Goal: Task Accomplishment & Management: Use online tool/utility

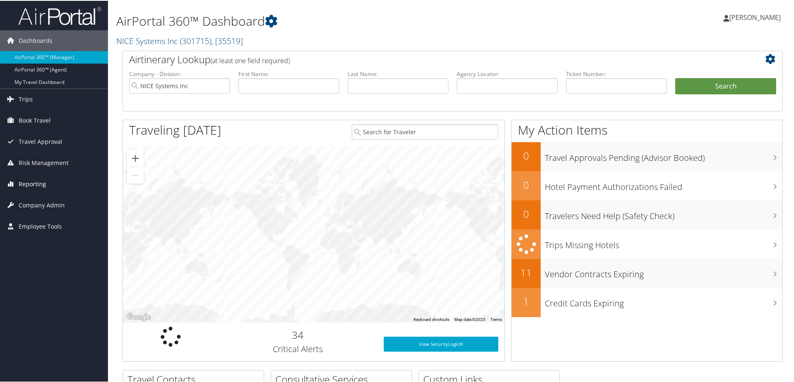
click at [30, 177] on span "Reporting" at bounding box center [32, 183] width 27 height 21
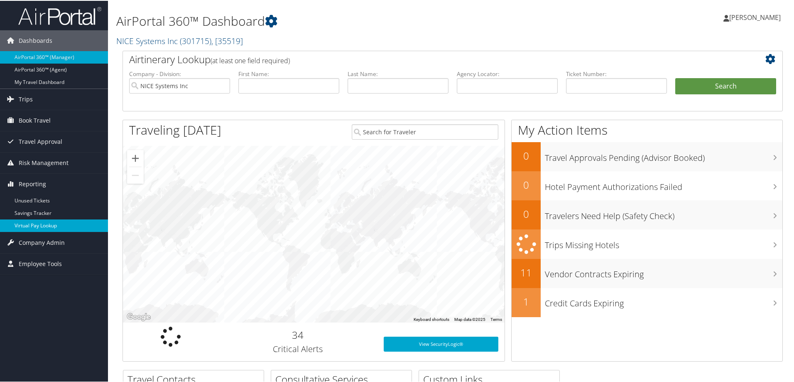
click at [36, 224] on link "Virtual Pay Lookup" at bounding box center [54, 225] width 108 height 12
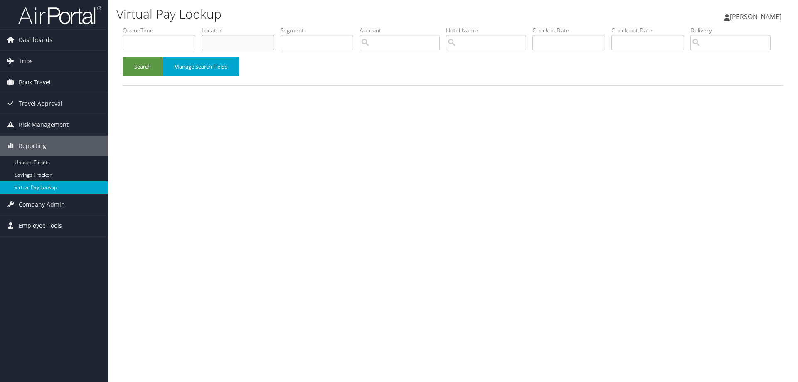
click at [216, 47] on input "text" at bounding box center [237, 42] width 73 height 15
paste input "D3J2H0"
type input "D3J2H0"
click at [136, 76] on button "Search" at bounding box center [143, 67] width 40 height 20
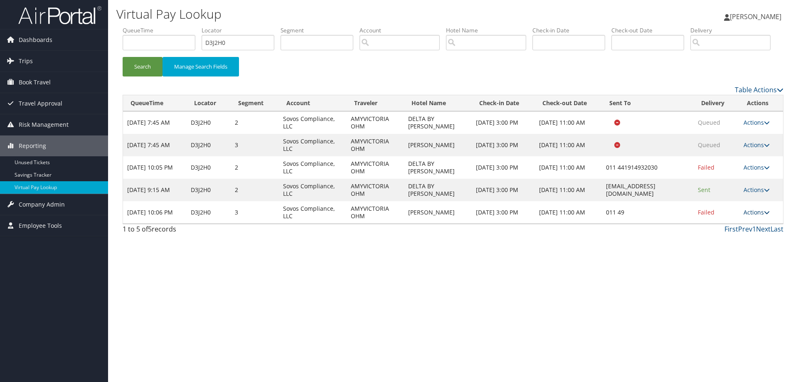
click at [760, 216] on link "Actions" at bounding box center [756, 212] width 26 height 8
click at [719, 231] on link "Resend" at bounding box center [733, 224] width 71 height 14
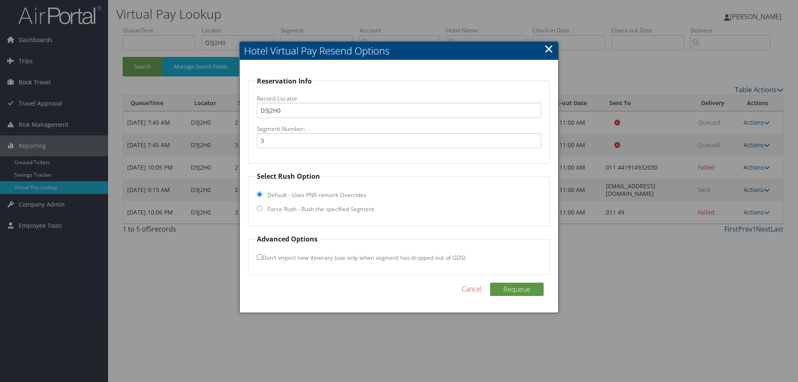
click at [261, 208] on input "Force Rush - Rush the specified Segment" at bounding box center [259, 208] width 5 height 5
radio input "true"
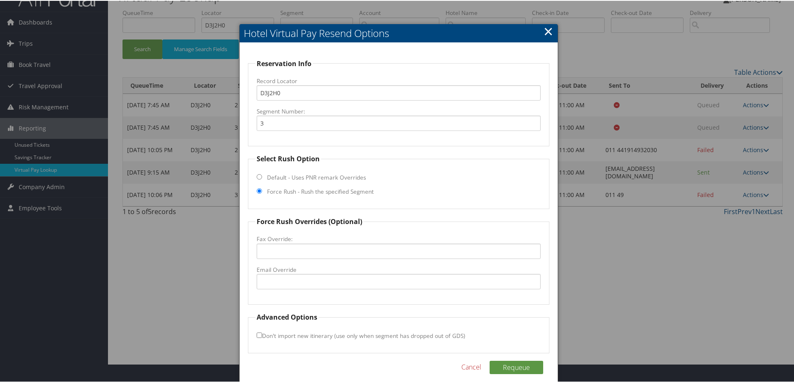
scroll to position [27, 0]
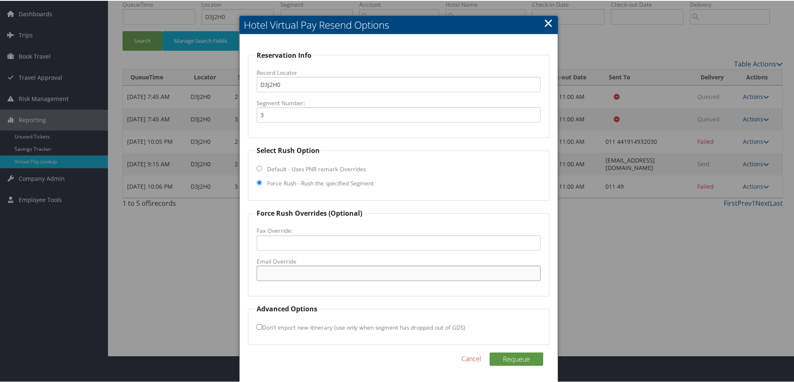
click at [300, 268] on input "Email Override" at bounding box center [399, 272] width 284 height 15
paste input "info@jwfrankfurt.com"
type input "info@jwfrankfurt.com"
click at [516, 358] on button "Requeue" at bounding box center [517, 357] width 54 height 13
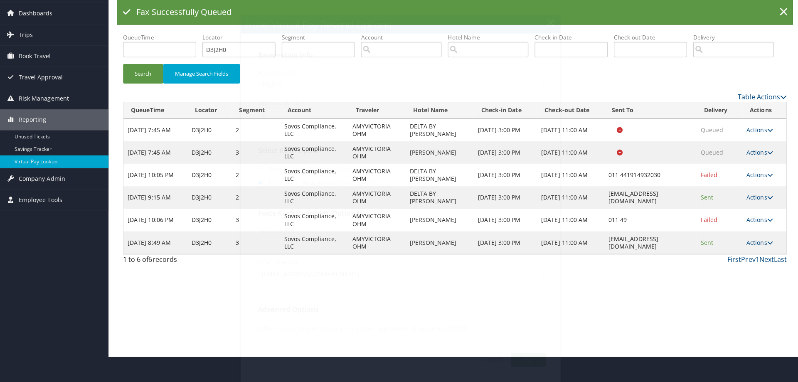
scroll to position [0, 0]
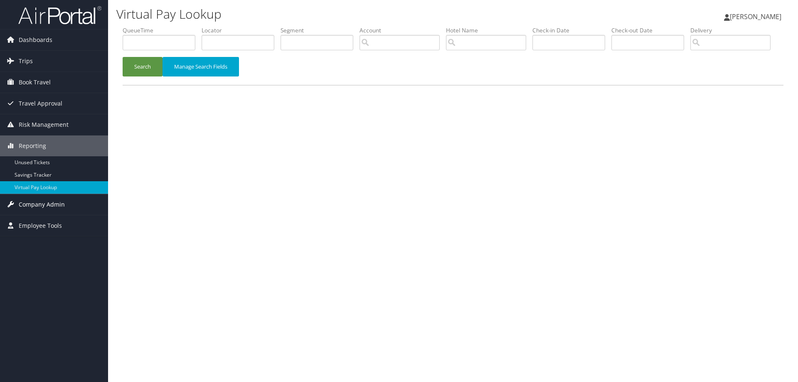
click at [39, 203] on span "Company Admin" at bounding box center [42, 204] width 46 height 21
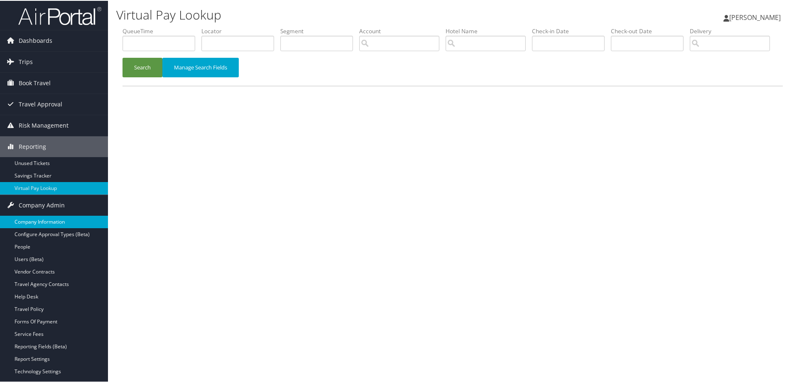
click at [45, 221] on link "Company Information" at bounding box center [54, 221] width 108 height 12
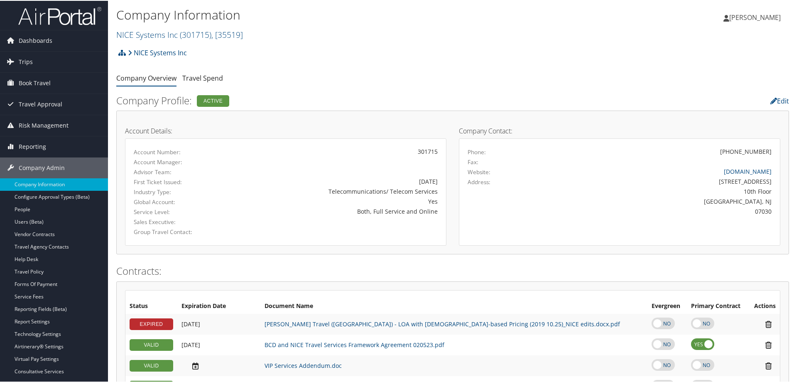
click at [249, 36] on h2 "NICE Systems Inc ( 301715 ) , [ 35519 ]" at bounding box center [340, 33] width 449 height 14
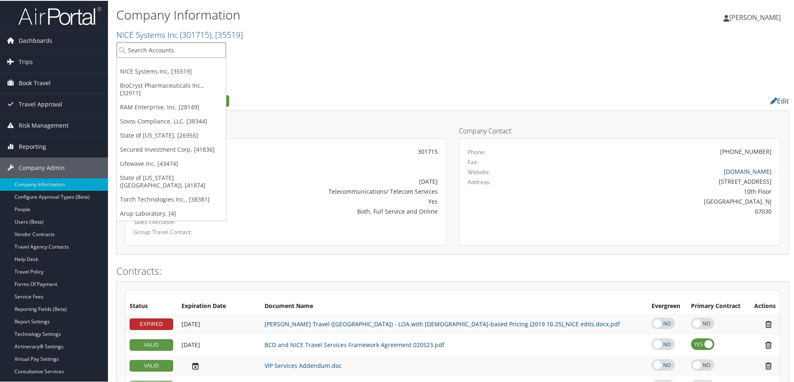
click at [195, 51] on input "search" at bounding box center [171, 49] width 109 height 15
type input "democratic"
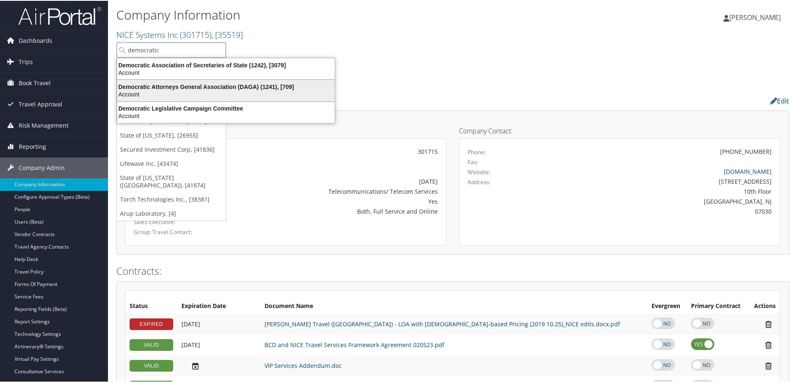
click at [152, 86] on div "Democratic Attorneys General Association (DAGA) (1241), [709]" at bounding box center [226, 85] width 228 height 7
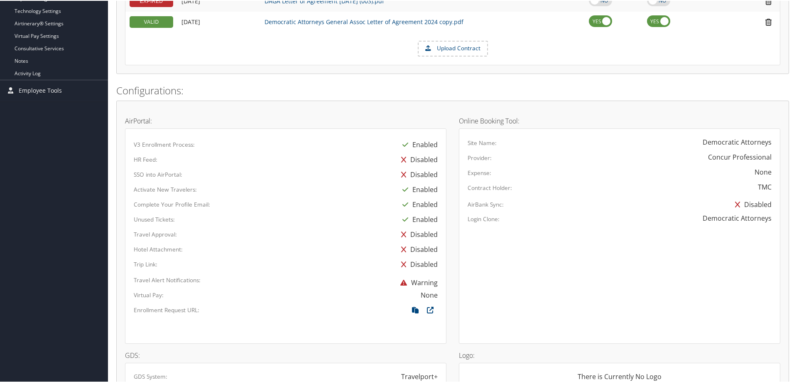
scroll to position [374, 0]
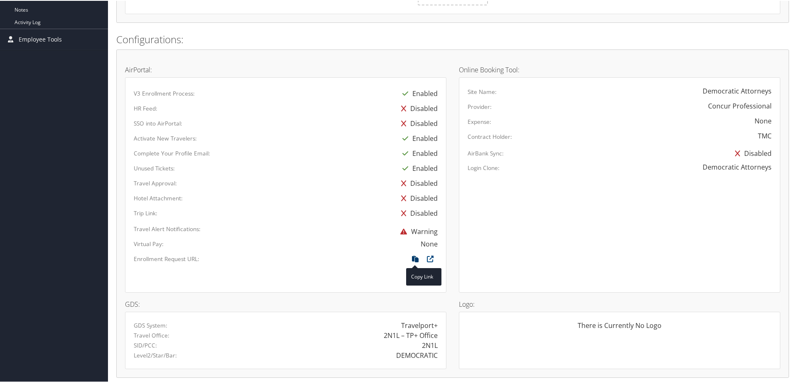
click at [414, 256] on icon at bounding box center [415, 260] width 15 height 11
